Goal: Task Accomplishment & Management: Use online tool/utility

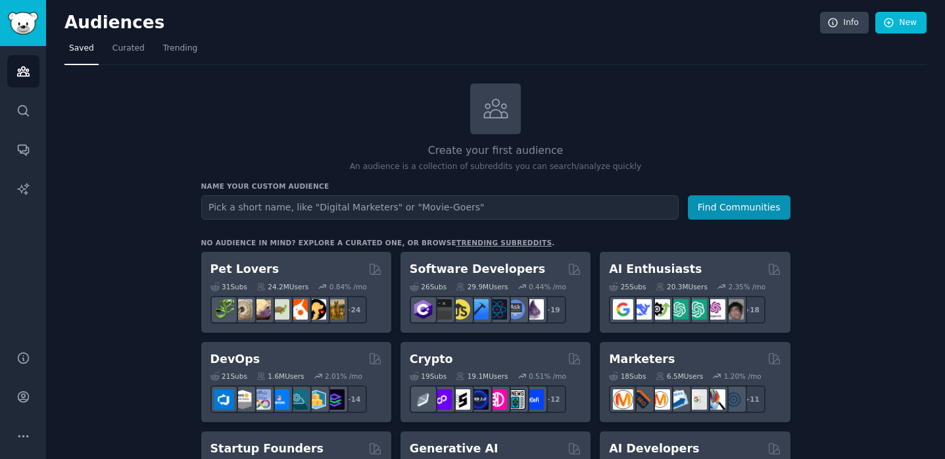
click at [333, 207] on input "text" at bounding box center [440, 207] width 478 height 24
type input "p"
type input "passwords"
click at [688, 195] on button "Find Communities" at bounding box center [739, 207] width 103 height 24
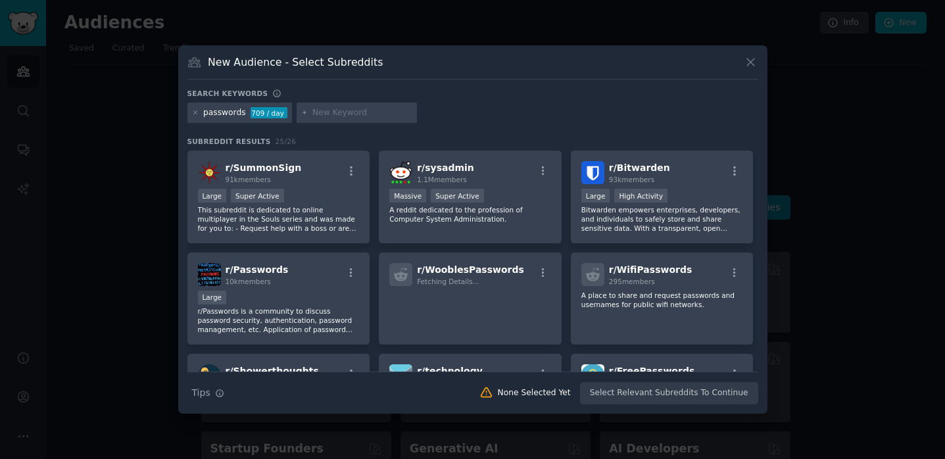
click at [746, 62] on icon at bounding box center [751, 62] width 14 height 14
